Goal: Book appointment/travel/reservation

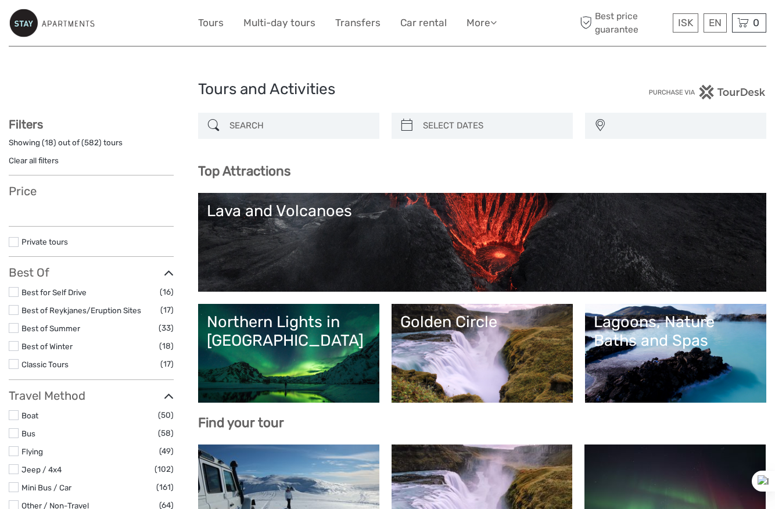
select select
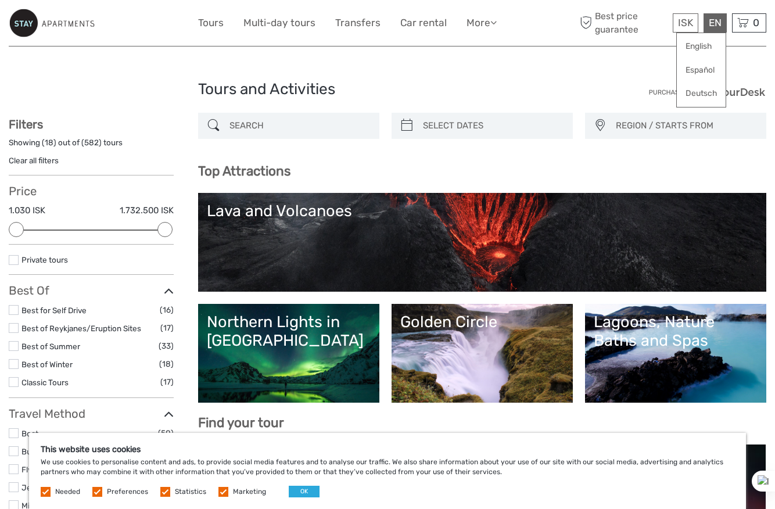
click at [716, 21] on div "EN English Español Deutsch" at bounding box center [715, 22] width 23 height 19
click at [693, 53] on link "English" at bounding box center [701, 46] width 49 height 21
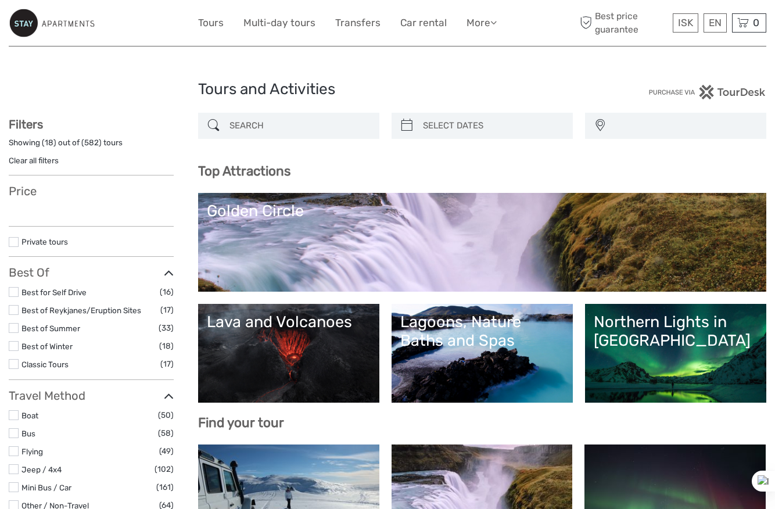
select select
